Goal: Check status: Check status

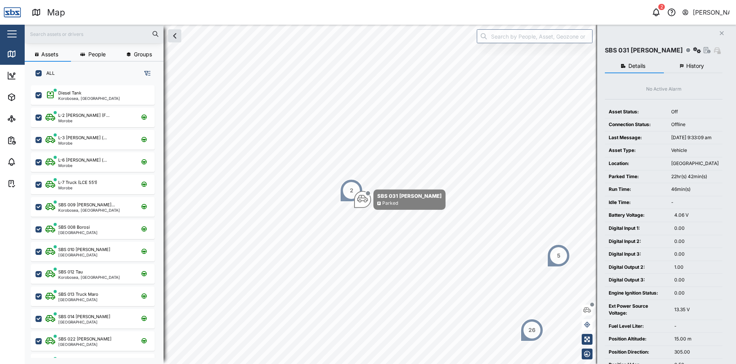
click at [694, 66] on span "History" at bounding box center [696, 65] width 18 height 5
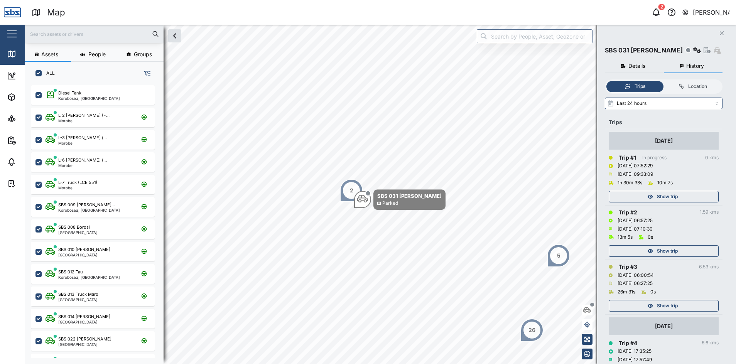
click at [673, 192] on span "Show trip" at bounding box center [667, 196] width 21 height 11
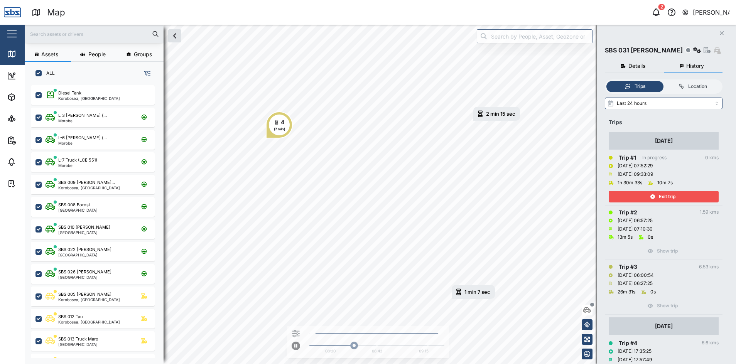
click at [281, 124] on div "4" at bounding box center [282, 122] width 3 height 8
click at [719, 34] on button "Close" at bounding box center [722, 33] width 11 height 11
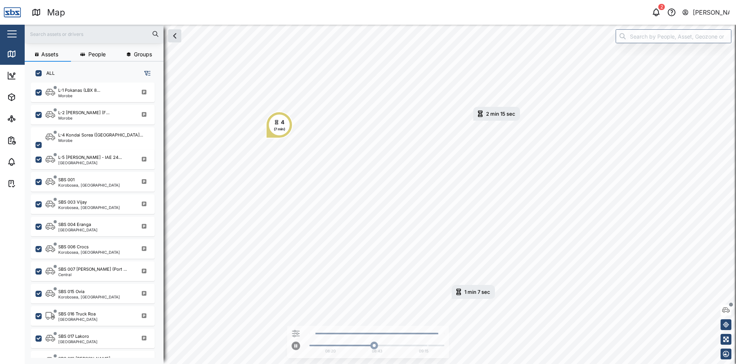
scroll to position [347, 0]
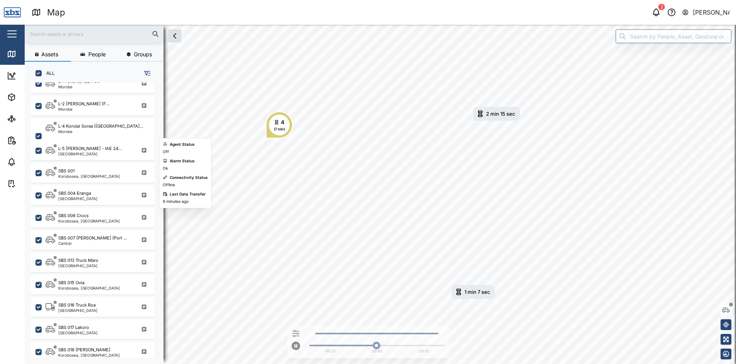
click at [93, 173] on div "SBS 001" at bounding box center [89, 171] width 62 height 7
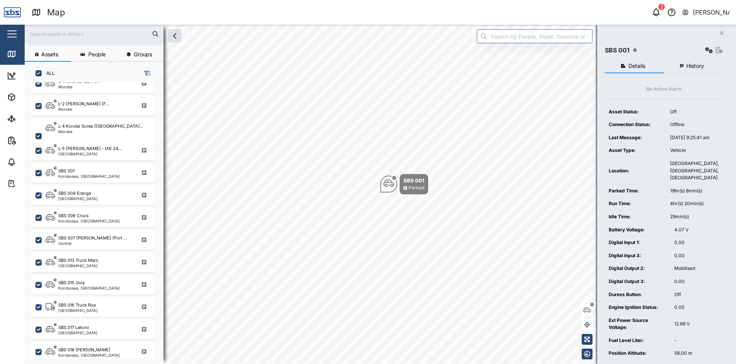
click at [689, 65] on span "History" at bounding box center [696, 65] width 18 height 5
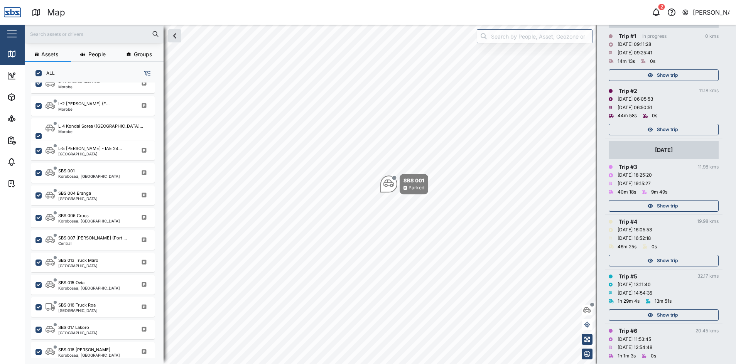
scroll to position [151, 0]
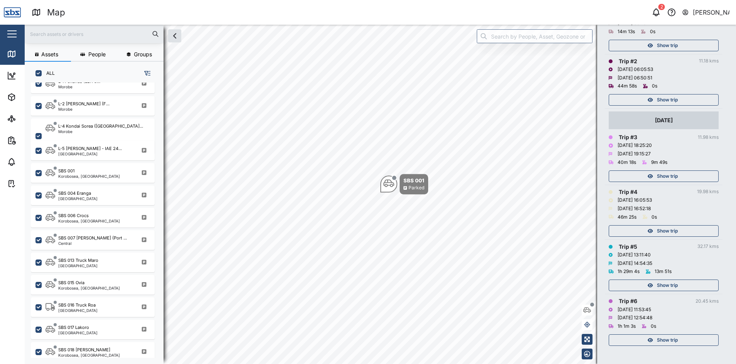
click at [664, 227] on span "Show trip" at bounding box center [667, 231] width 21 height 11
